Goal: Find specific page/section: Find specific page/section

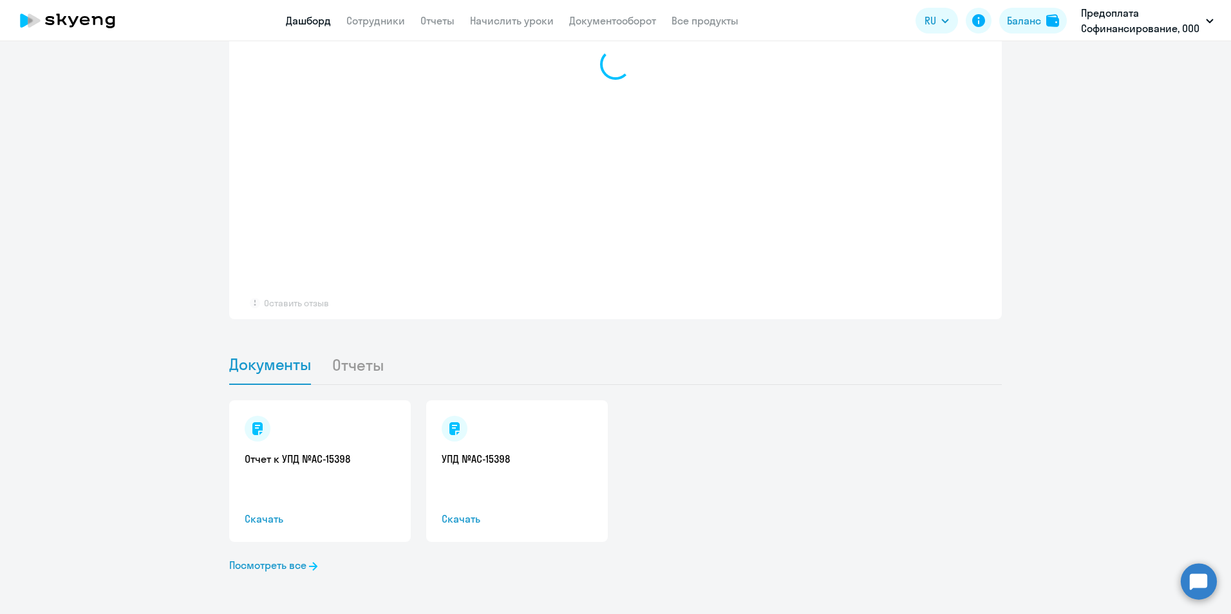
select select "30"
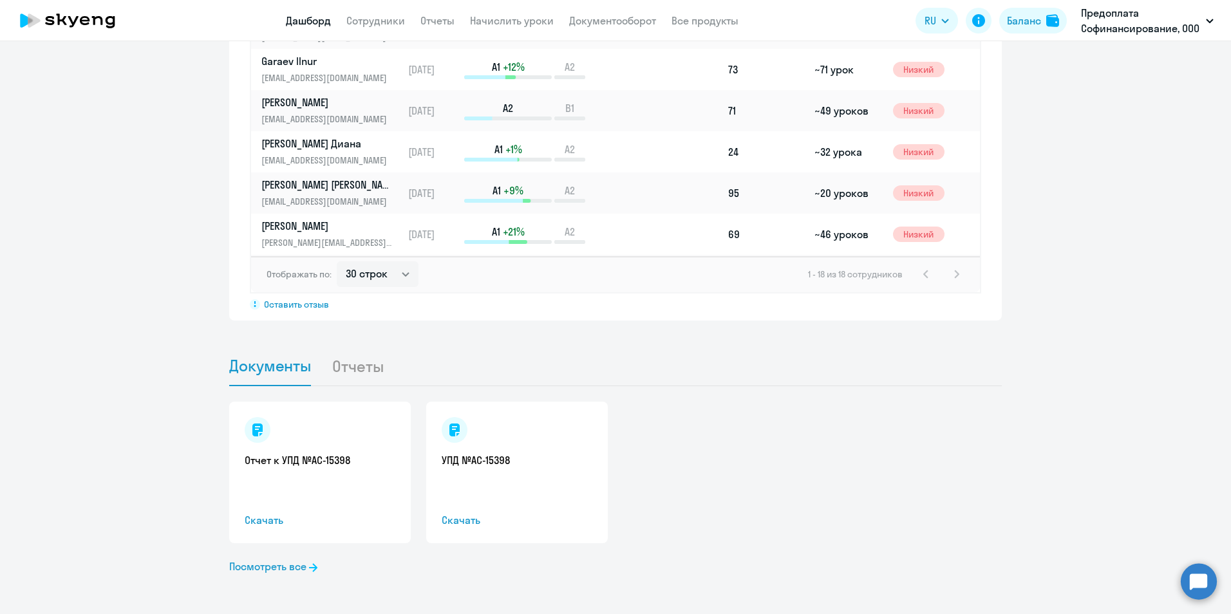
scroll to position [1042, 0]
click at [269, 566] on link "Посмотреть все" at bounding box center [273, 565] width 88 height 15
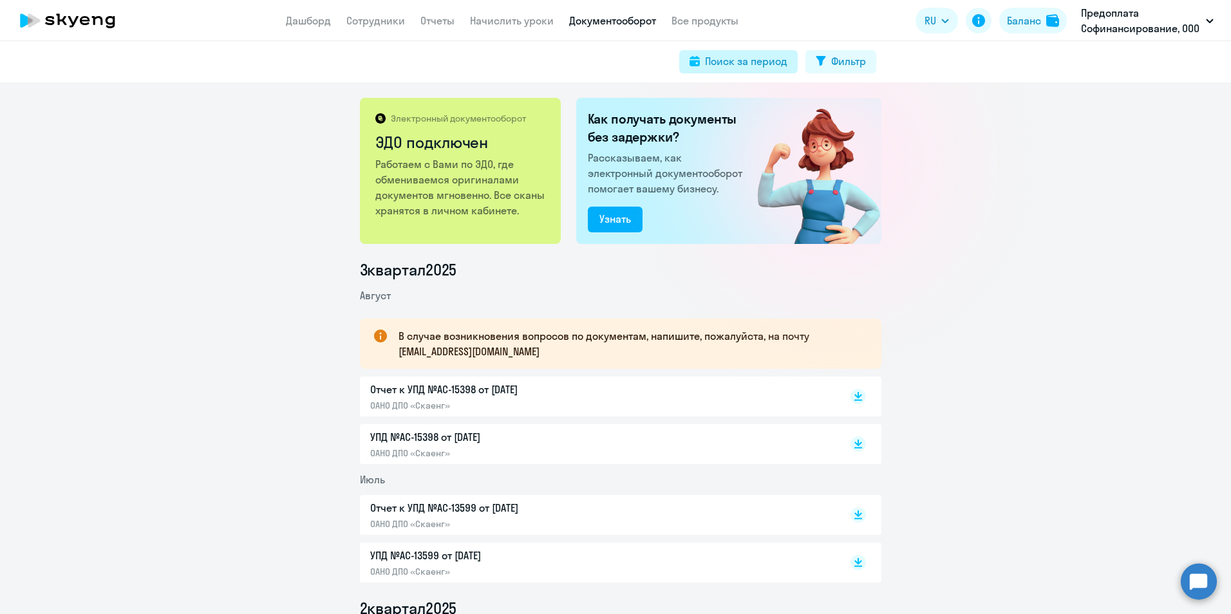
click at [756, 68] on div "Поиск за период" at bounding box center [746, 60] width 82 height 15
select select "all"
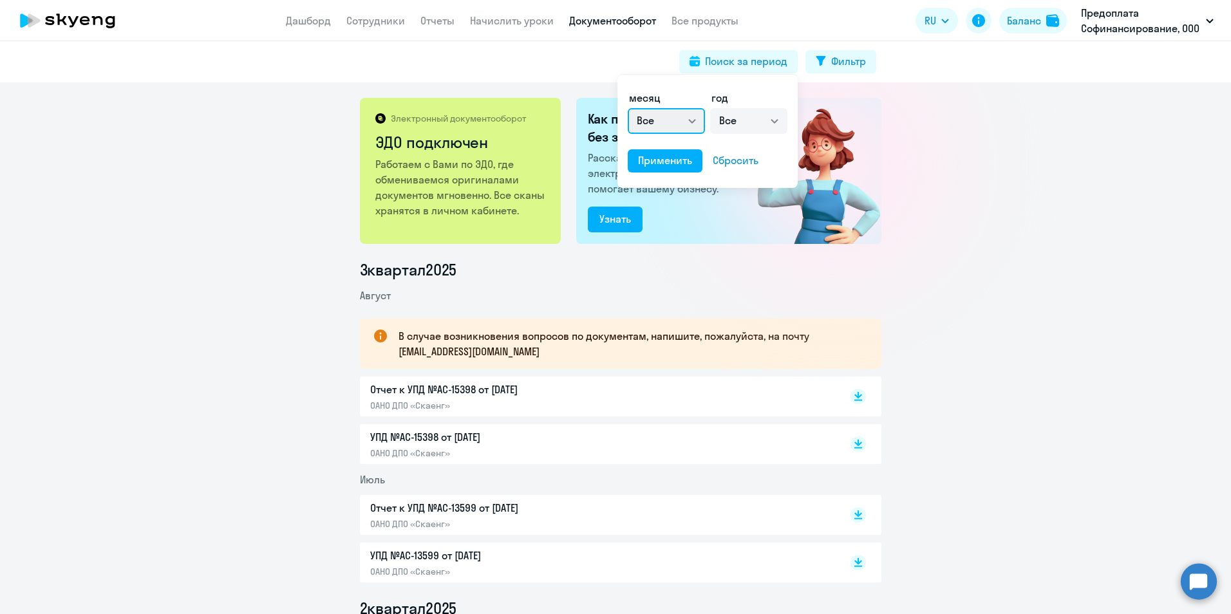
click at [695, 116] on select "Все январь февраль март апрель май июнь июль август сентябрь октябрь ноябрь дек…" at bounding box center [666, 121] width 77 height 26
select select "8"
click at [628, 108] on select "Все январь февраль март апрель май июнь июль август сентябрь октябрь ноябрь дек…" at bounding box center [666, 121] width 77 height 26
click at [770, 117] on select "Все 2025 2024 2023 2022 2021 2020 2019 2018 2017 2016" at bounding box center [748, 121] width 77 height 26
select select "2025"
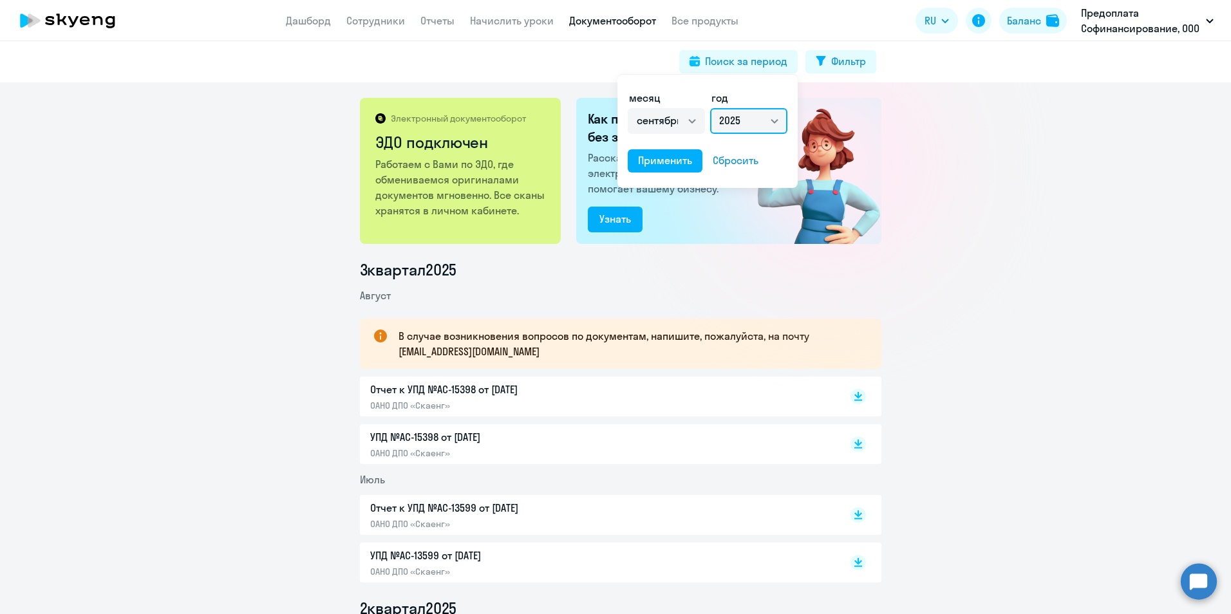
click at [710, 108] on select "Все 2025 2024 2023 2022 2021 2020 2019 2018 2017 2016" at bounding box center [748, 121] width 77 height 26
click at [681, 161] on div "Применить" at bounding box center [665, 160] width 54 height 15
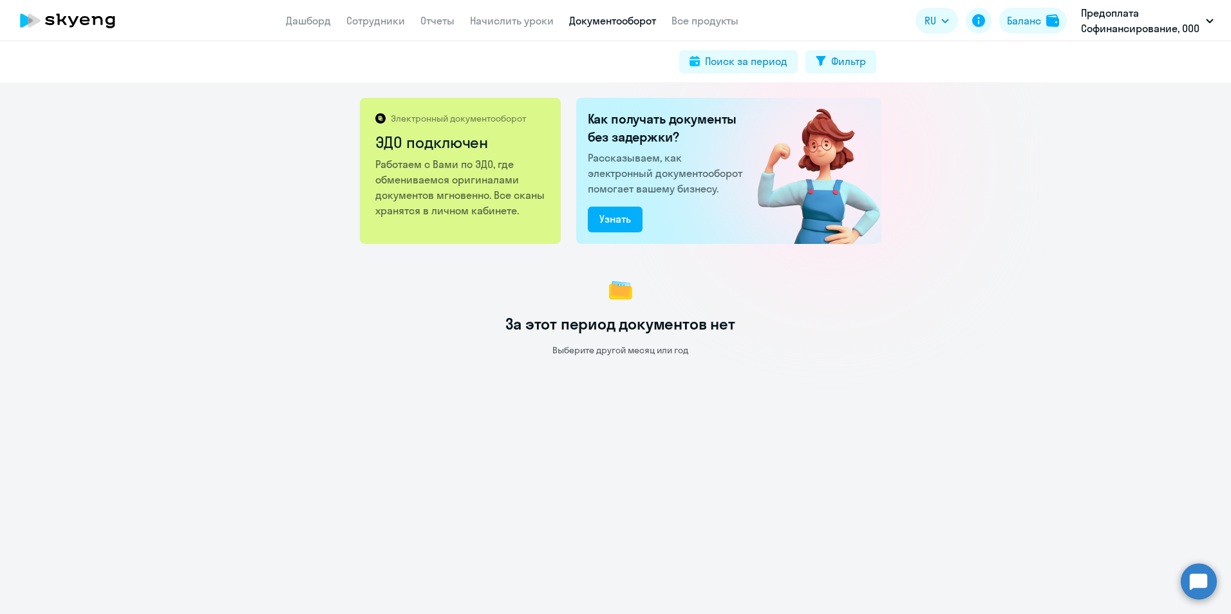
click at [1015, 177] on div "Электронный документооборот ЭДО подключен Работаем с Вами по ЭДО, где обменивае…" at bounding box center [615, 348] width 1231 height 532
